Goal: Task Accomplishment & Management: Use online tool/utility

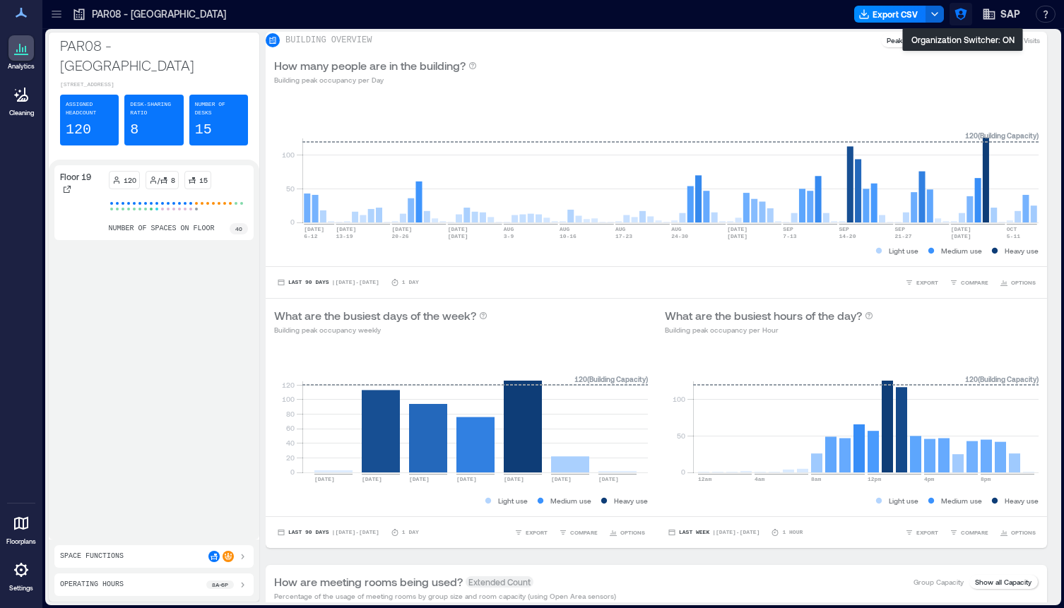
click at [959, 11] on icon "button" at bounding box center [961, 14] width 12 height 12
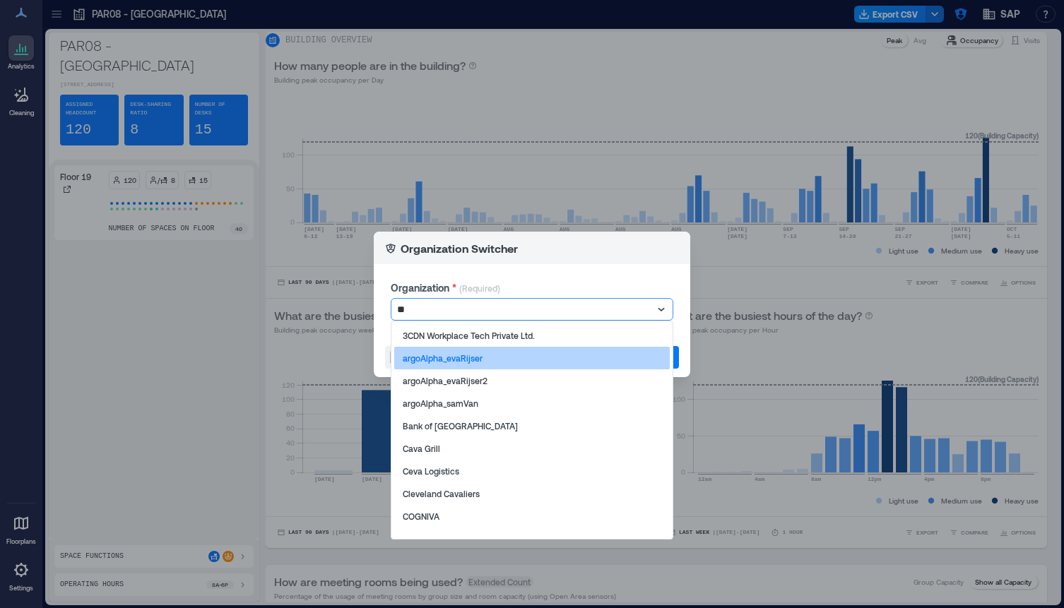
type input "***"
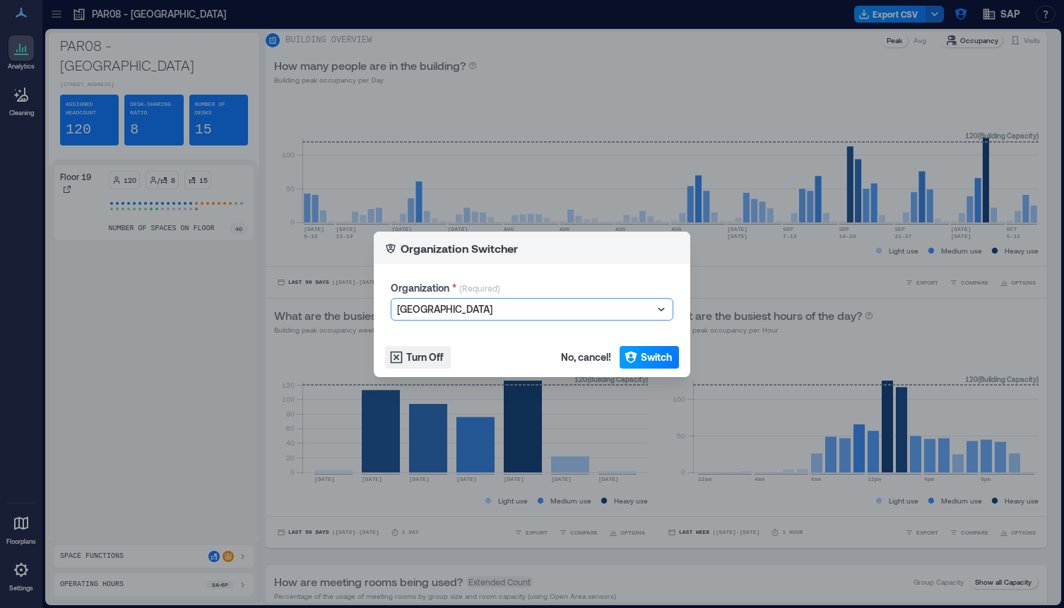
click at [656, 358] on span "Switch" at bounding box center [656, 357] width 31 height 14
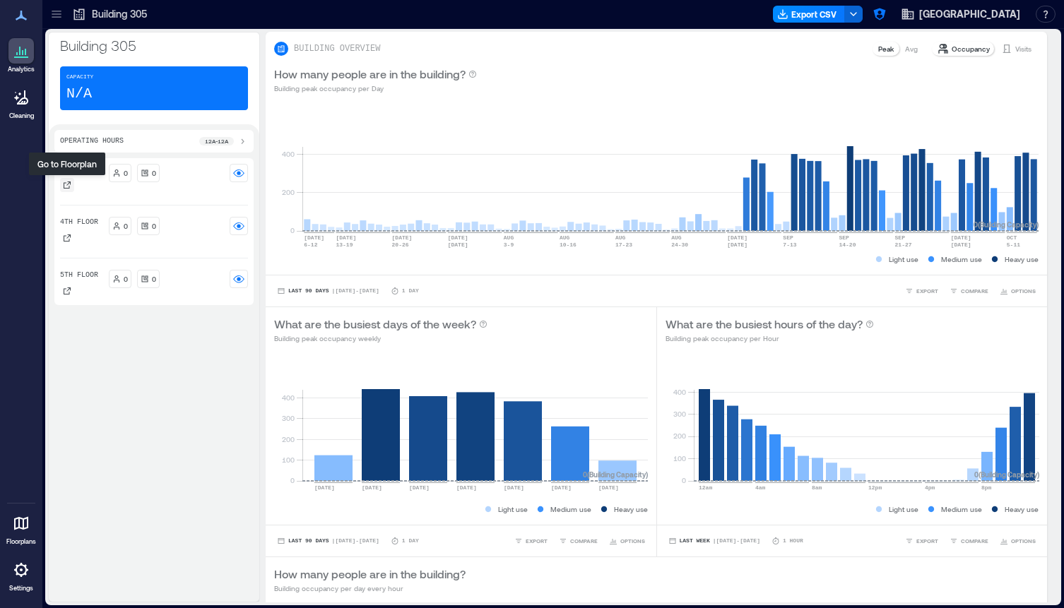
click at [66, 186] on icon at bounding box center [67, 185] width 8 height 8
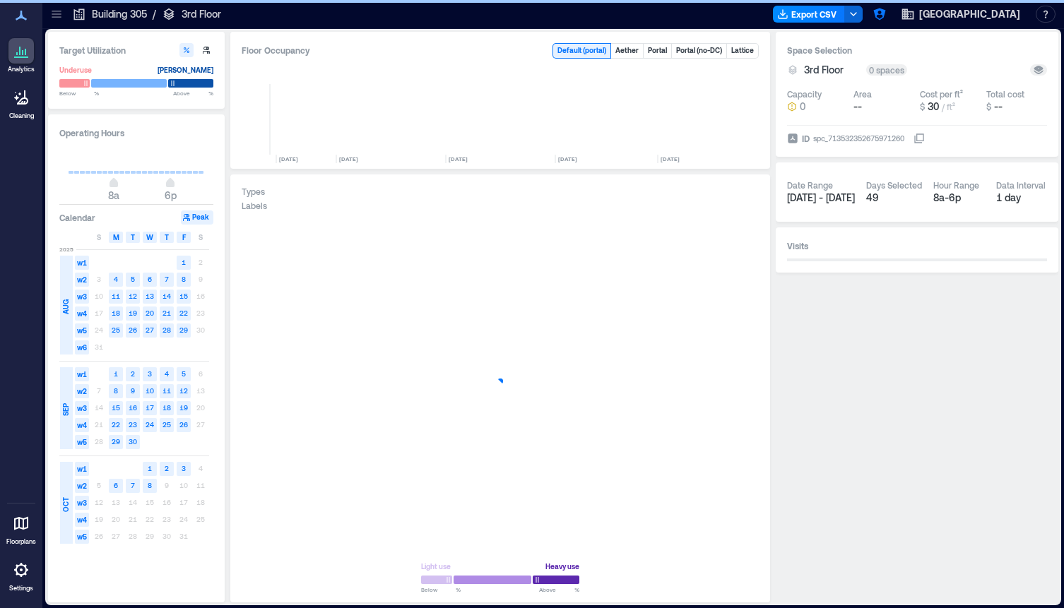
scroll to position [0, 7138]
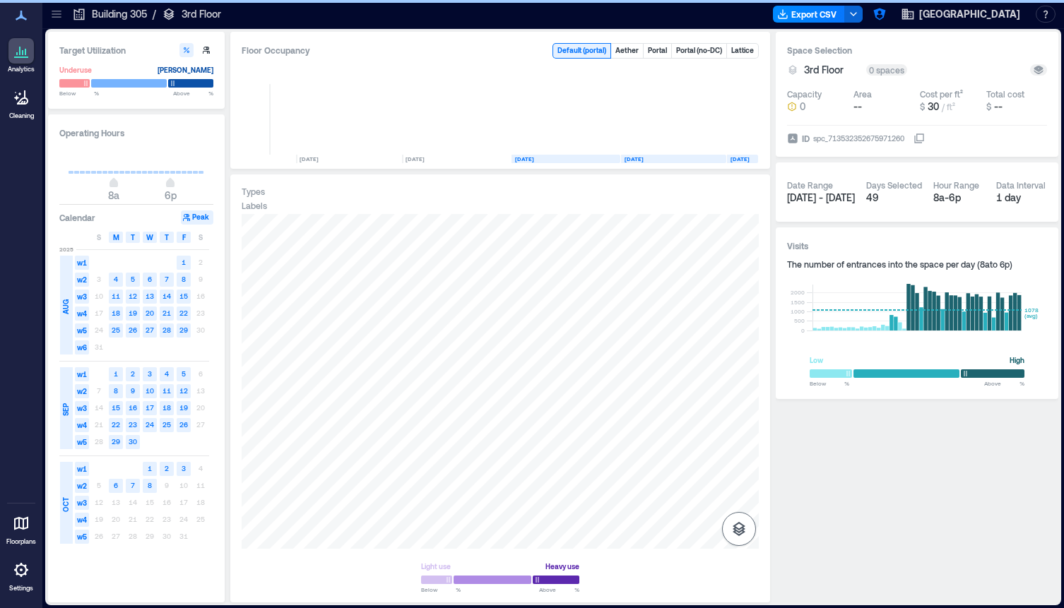
click at [744, 523] on icon "button" at bounding box center [739, 529] width 17 height 17
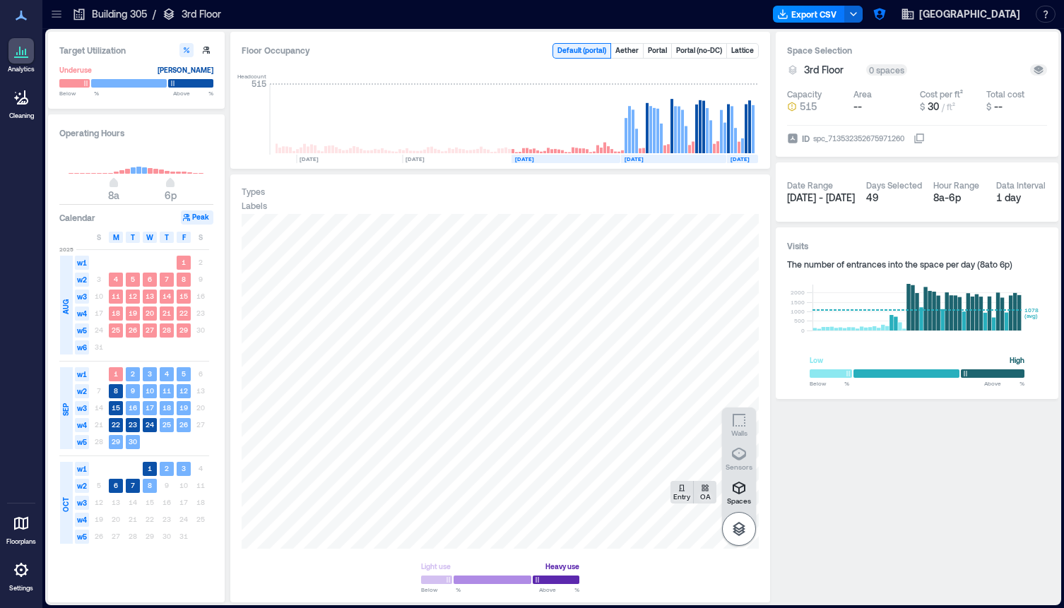
click at [738, 452] on icon "button" at bounding box center [739, 454] width 17 height 17
click at [422, 312] on div "A0DSS003" at bounding box center [500, 381] width 517 height 335
drag, startPoint x: 621, startPoint y: 313, endPoint x: 547, endPoint y: 485, distance: 187.1
click at [547, 485] on div at bounding box center [500, 381] width 517 height 335
drag, startPoint x: 585, startPoint y: 402, endPoint x: 554, endPoint y: 342, distance: 67.6
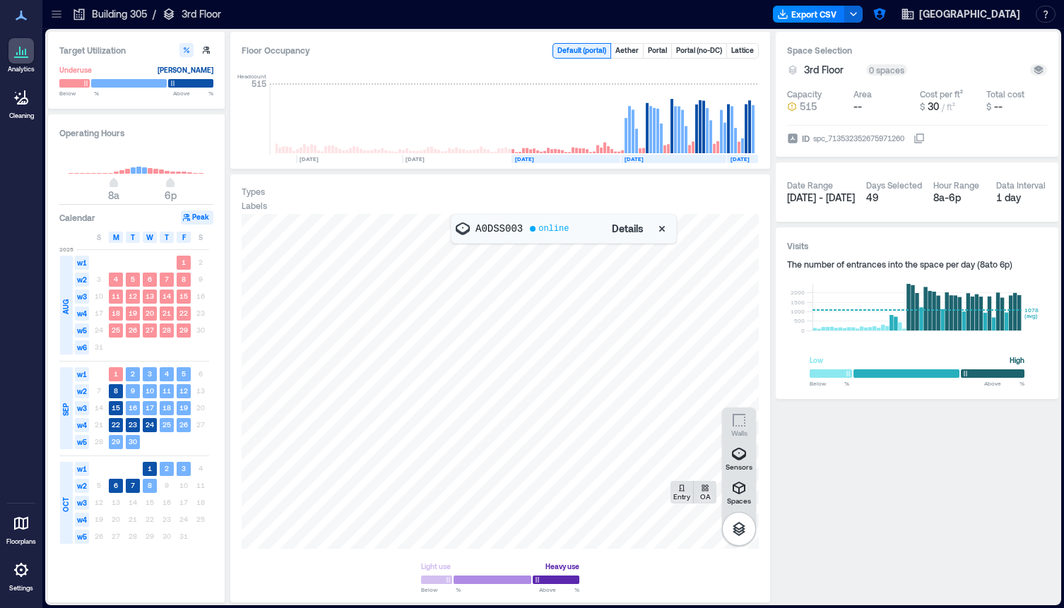
click at [554, 342] on div at bounding box center [500, 381] width 517 height 335
click at [444, 450] on div at bounding box center [500, 381] width 517 height 335
drag, startPoint x: 502, startPoint y: 417, endPoint x: 443, endPoint y: 503, distance: 104.7
click at [443, 503] on div at bounding box center [500, 381] width 517 height 335
drag, startPoint x: 442, startPoint y: 497, endPoint x: 483, endPoint y: 437, distance: 72.5
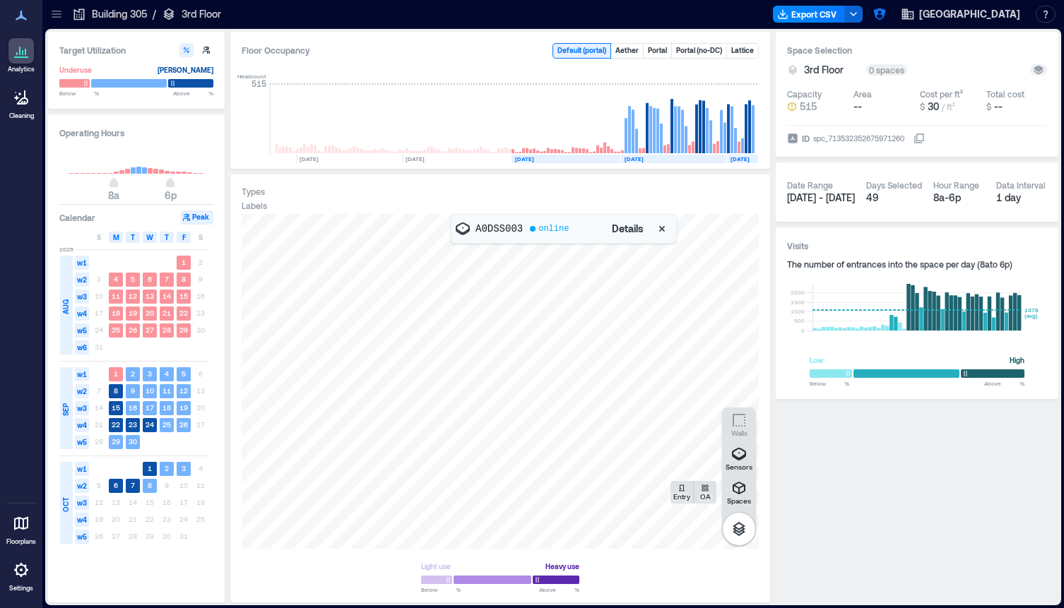
click at [483, 437] on div at bounding box center [500, 381] width 517 height 335
drag, startPoint x: 480, startPoint y: 434, endPoint x: 369, endPoint y: 336, distance: 147.7
click at [369, 336] on div at bounding box center [500, 381] width 517 height 335
drag, startPoint x: 469, startPoint y: 438, endPoint x: 530, endPoint y: 448, distance: 61.6
click at [530, 448] on div at bounding box center [500, 381] width 517 height 335
